Goal: Complete application form

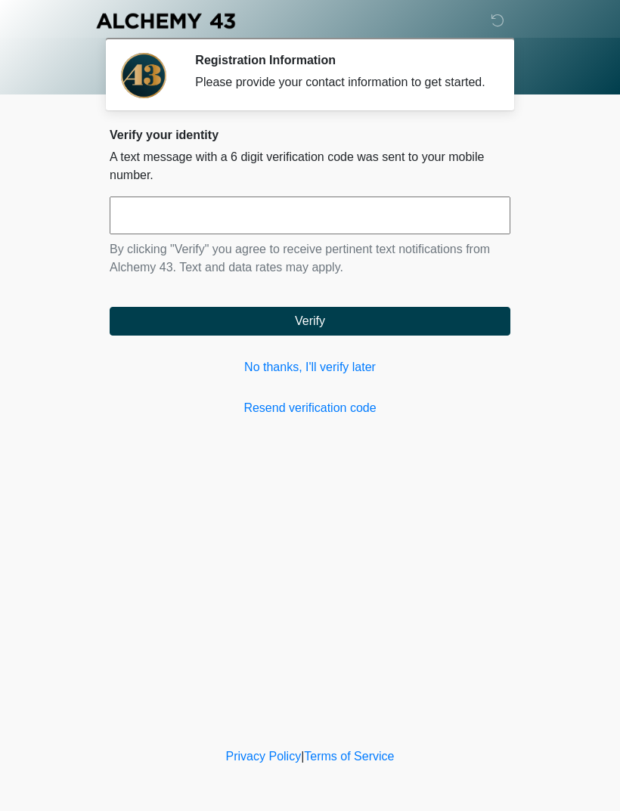
click at [445, 221] on input "text" at bounding box center [310, 216] width 401 height 38
type input "******"
click at [441, 331] on button "Verify" at bounding box center [310, 321] width 401 height 29
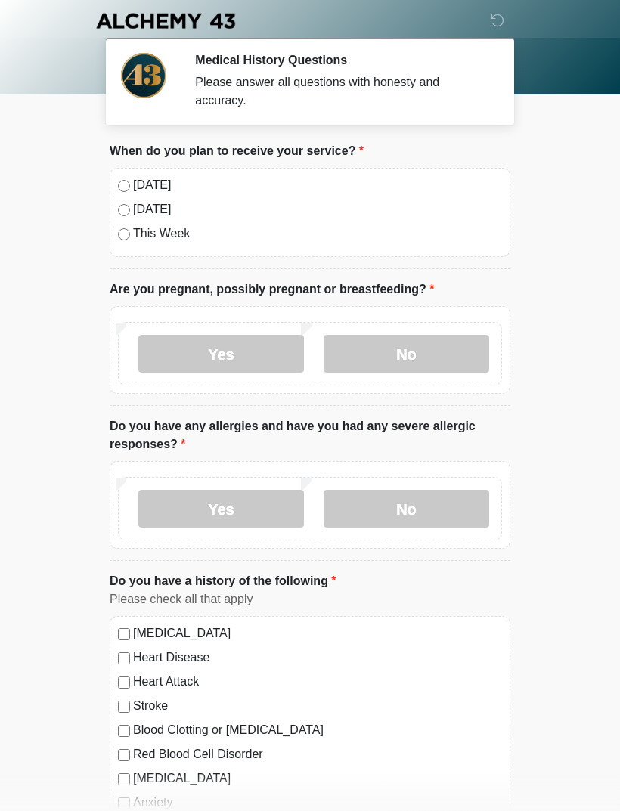
click at [431, 353] on label "No" at bounding box center [407, 354] width 166 height 38
click at [417, 505] on label "No" at bounding box center [407, 509] width 166 height 38
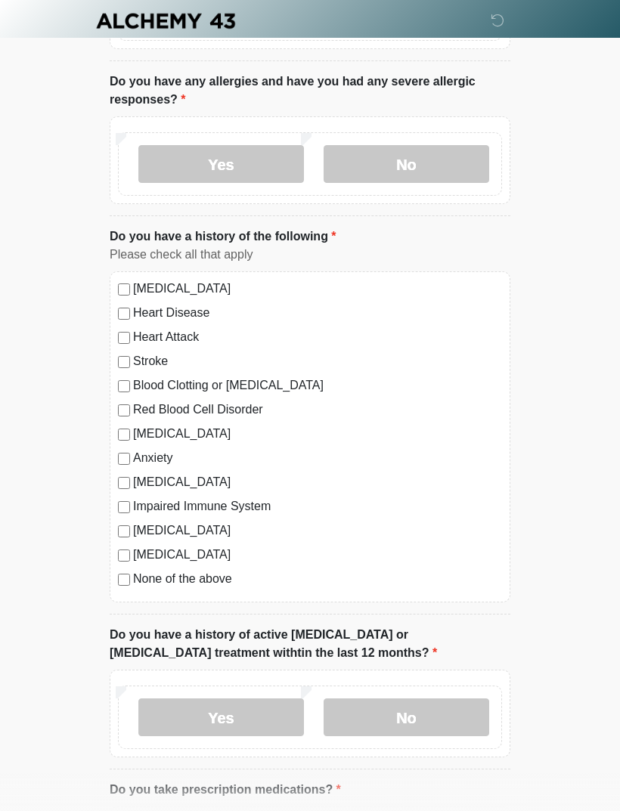
scroll to position [349, 0]
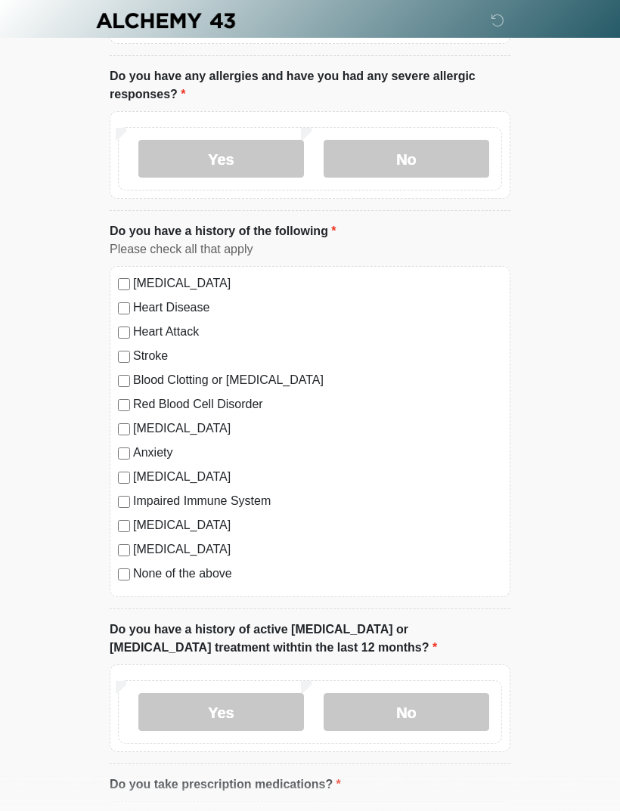
click at [215, 578] on label "None of the above" at bounding box center [317, 574] width 369 height 18
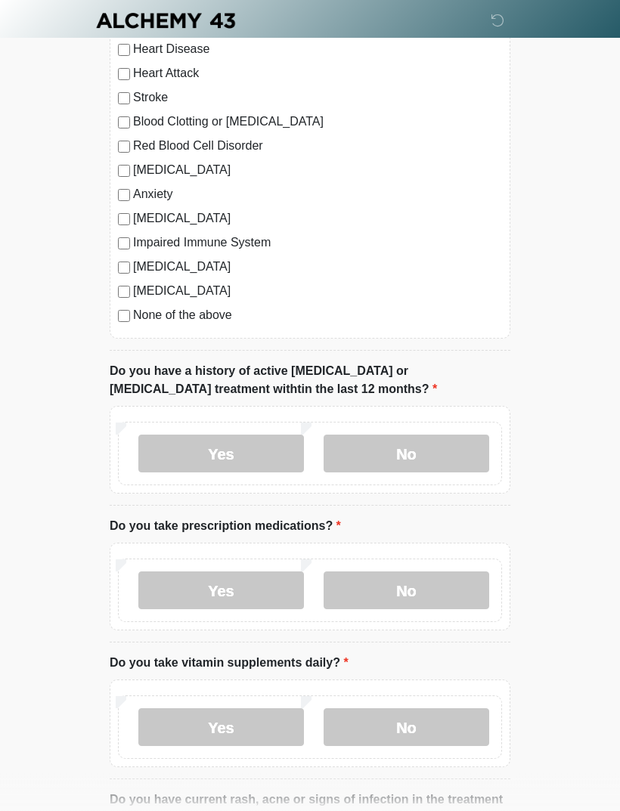
click at [432, 451] on label "No" at bounding box center [407, 454] width 166 height 38
click at [254, 580] on label "Yes" at bounding box center [221, 591] width 166 height 38
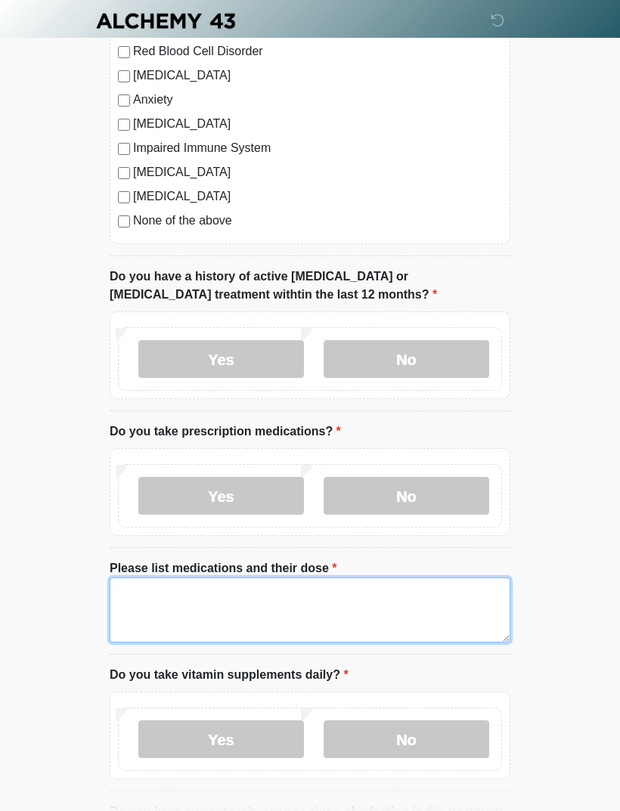
click at [355, 610] on textarea "Please list medications and their dose" at bounding box center [310, 610] width 401 height 65
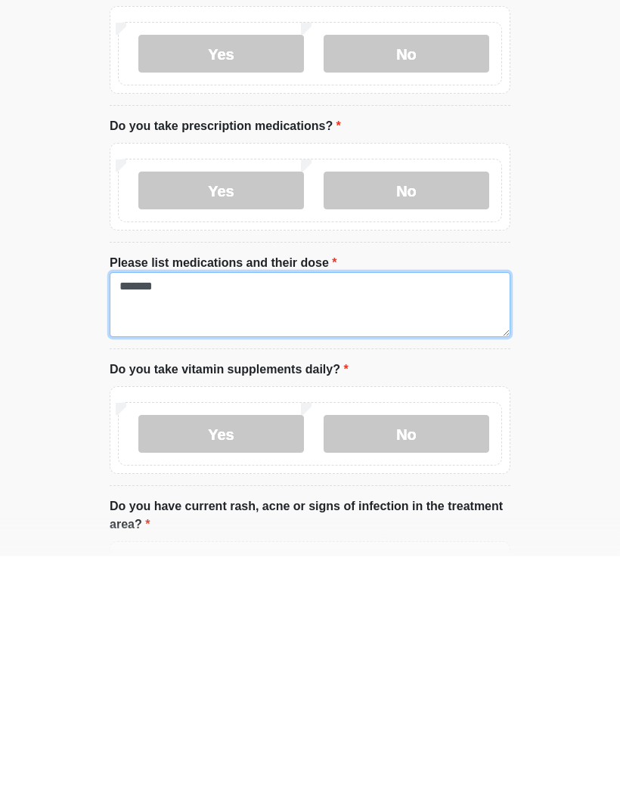
click at [340, 527] on textarea "*******" at bounding box center [310, 559] width 401 height 65
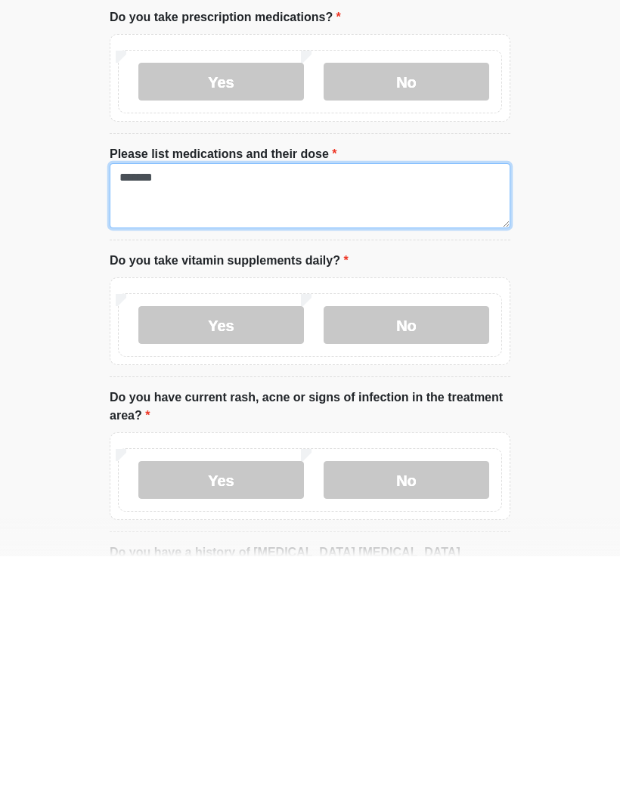
type textarea "*******"
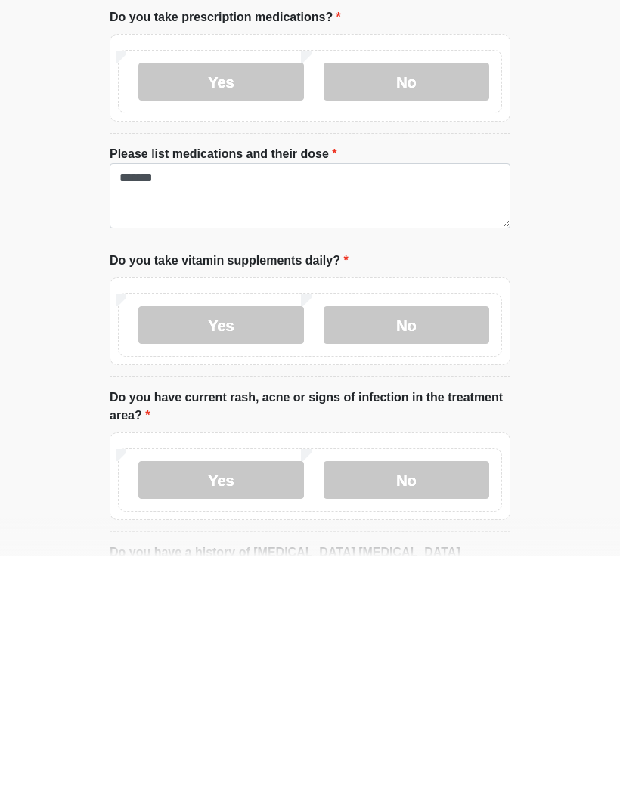
click at [256, 561] on label "Yes" at bounding box center [221, 580] width 166 height 38
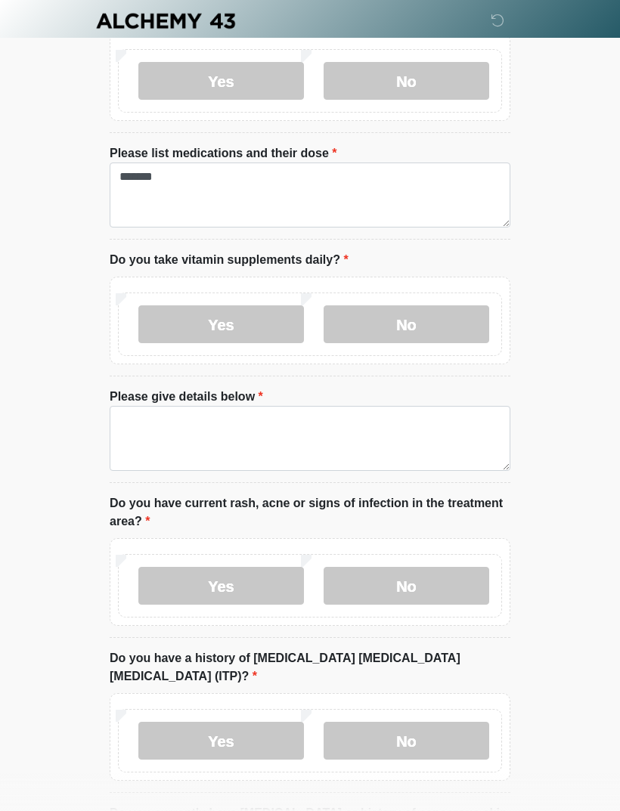
click at [441, 326] on label "No" at bounding box center [407, 324] width 166 height 38
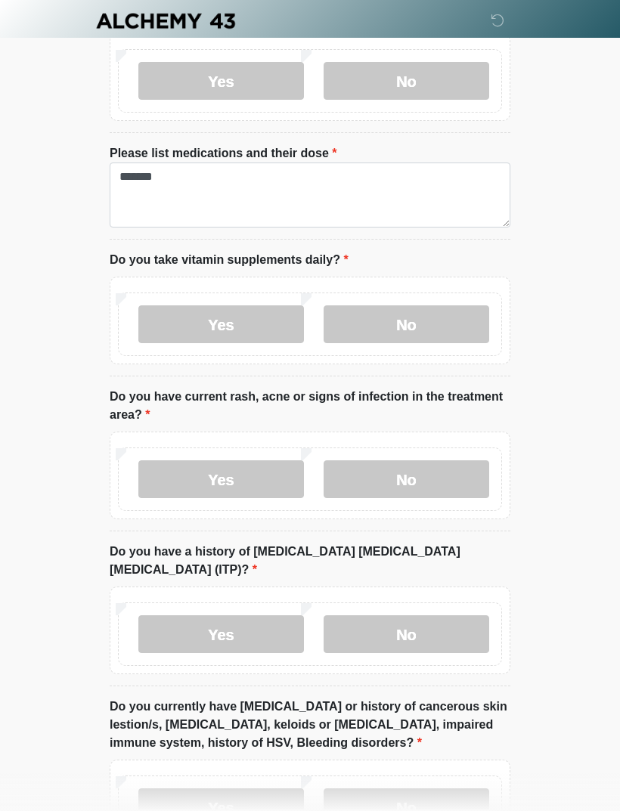
scroll to position [1143, 0]
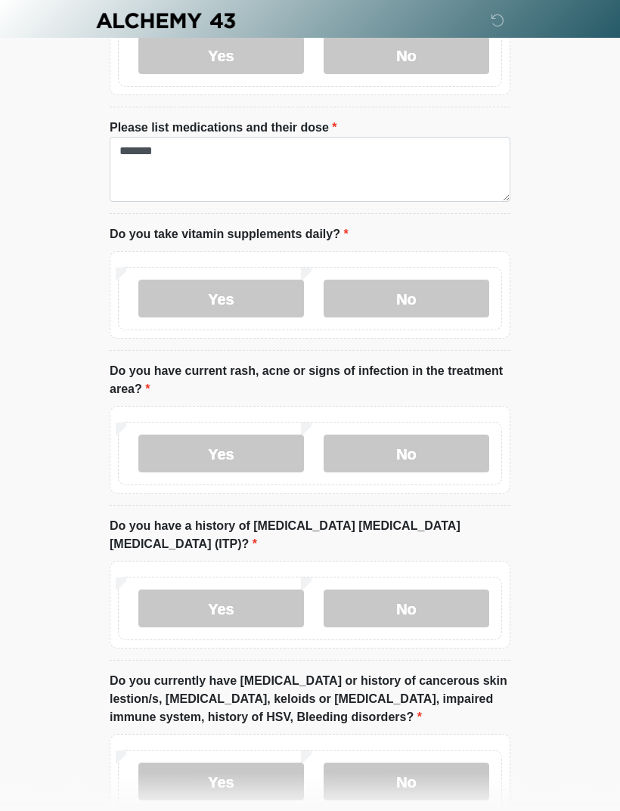
click at [433, 445] on label "No" at bounding box center [407, 454] width 166 height 38
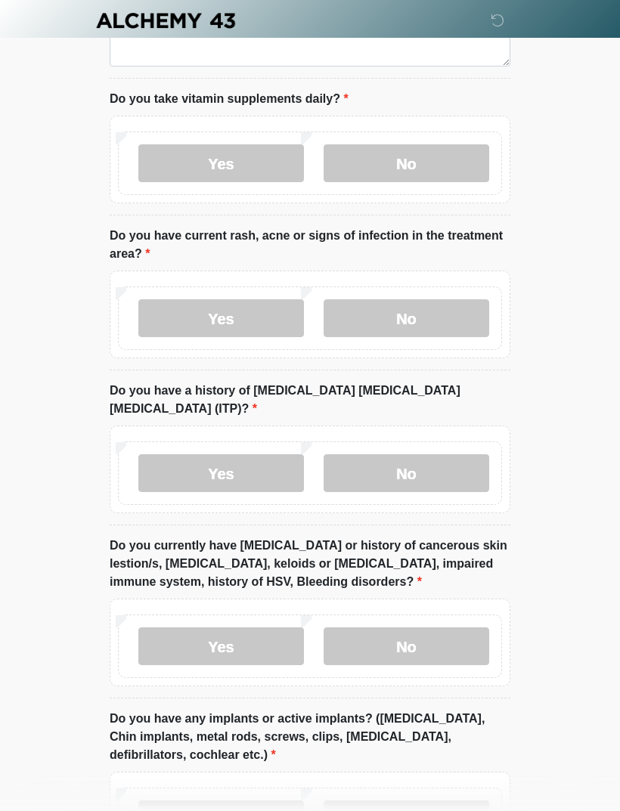
scroll to position [1279, 0]
click at [456, 456] on label "No" at bounding box center [407, 473] width 166 height 38
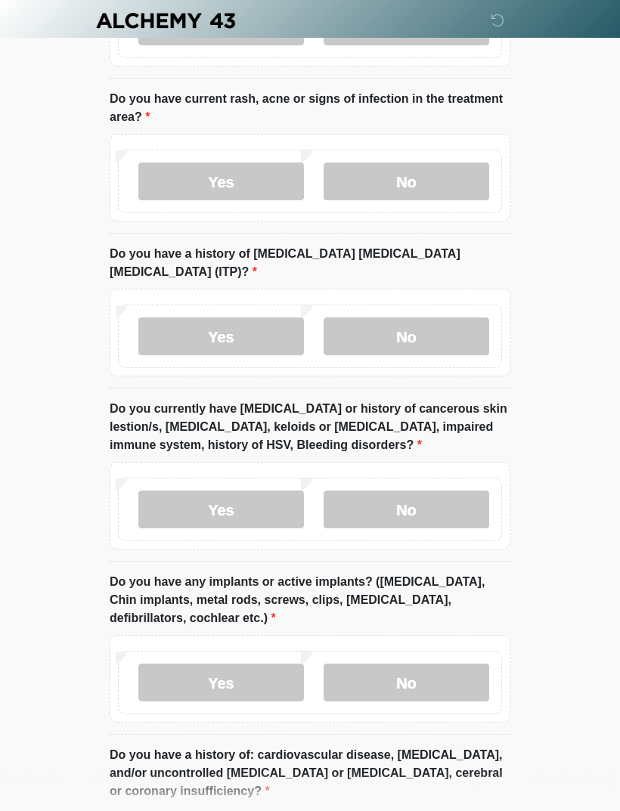
scroll to position [1416, 0]
click at [430, 491] on label "No" at bounding box center [407, 510] width 166 height 38
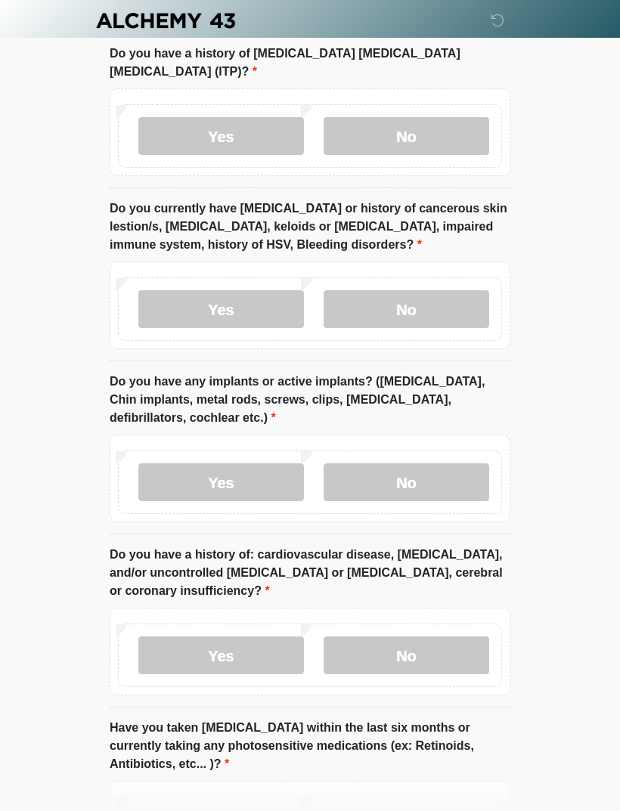
click at [432, 464] on label "No" at bounding box center [407, 483] width 166 height 38
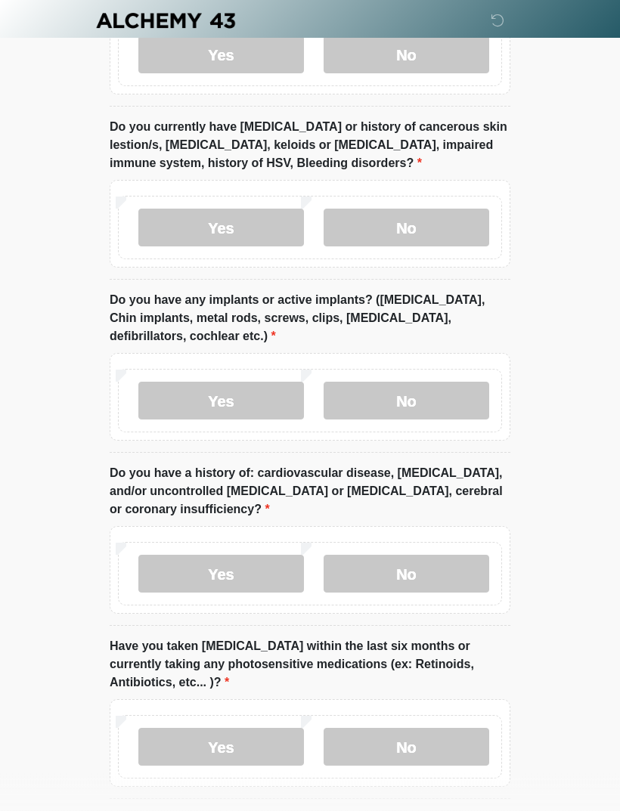
scroll to position [1736, 0]
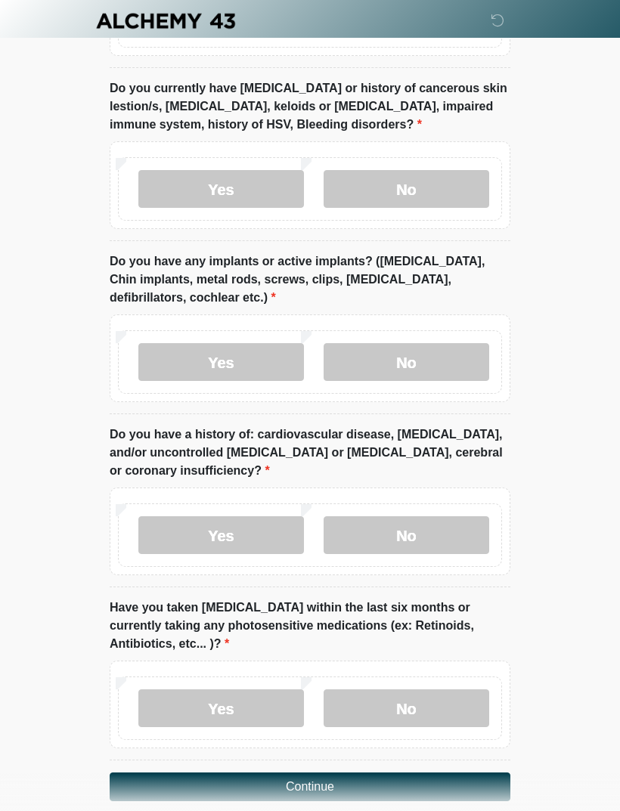
click at [420, 516] on label "No" at bounding box center [407, 535] width 166 height 38
click at [429, 689] on label "No" at bounding box center [407, 708] width 166 height 38
click at [371, 773] on button "Continue" at bounding box center [310, 787] width 401 height 29
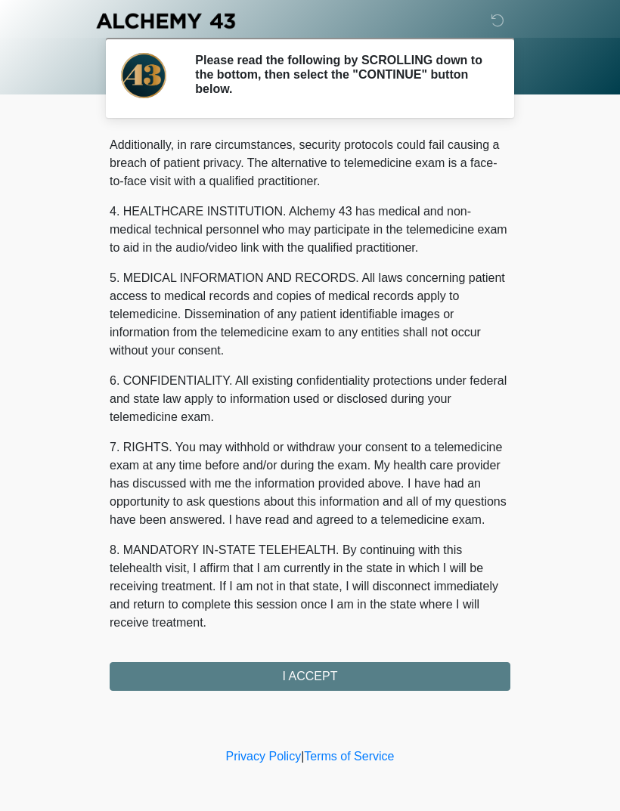
scroll to position [368, 0]
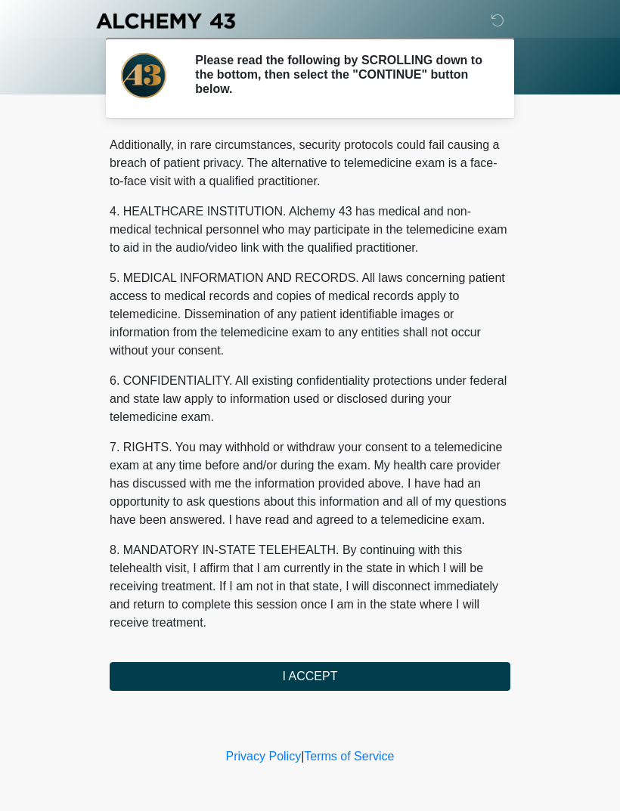
click at [367, 671] on button "I ACCEPT" at bounding box center [310, 676] width 401 height 29
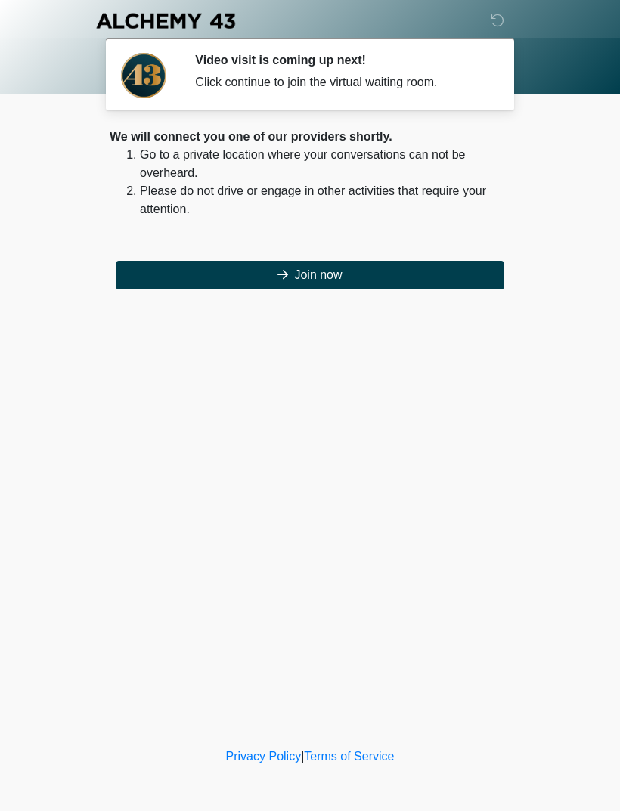
click at [346, 271] on button "Join now" at bounding box center [310, 275] width 389 height 29
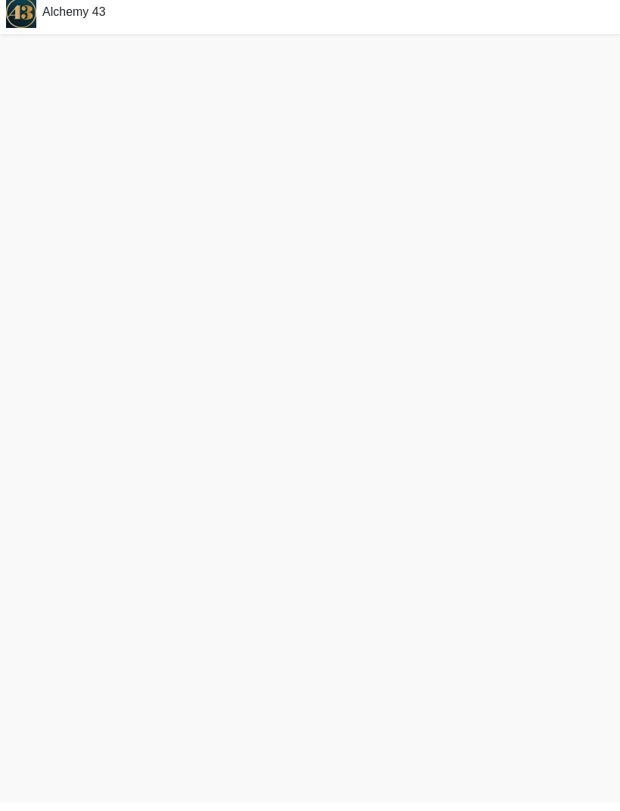
scroll to position [5, 0]
